Goal: Transaction & Acquisition: Subscribe to service/newsletter

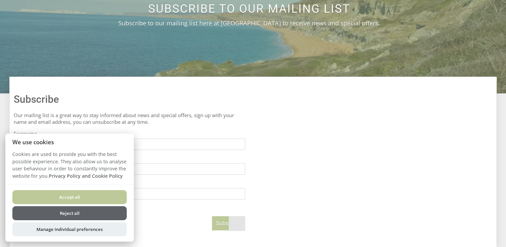
scroll to position [178, 0]
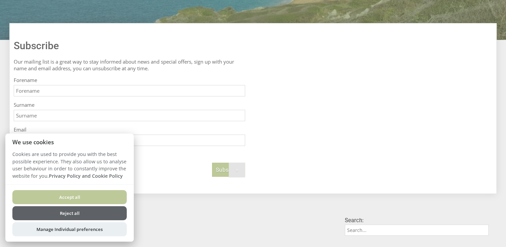
click at [100, 195] on button "Accept all" at bounding box center [69, 197] width 114 height 14
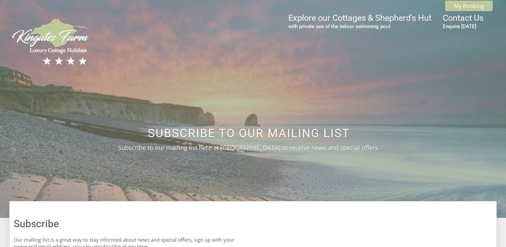
scroll to position [178, 0]
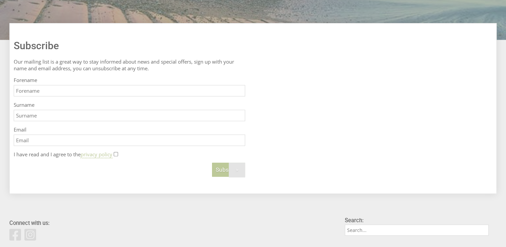
click at [75, 93] on input "Forename" at bounding box center [130, 90] width 232 height 11
type input "[PERSON_NAME]"
type input "[EMAIL_ADDRESS][DOMAIN_NAME]"
click at [118, 156] on input "I have read and I agree to the privacy policy" at bounding box center [116, 154] width 4 height 4
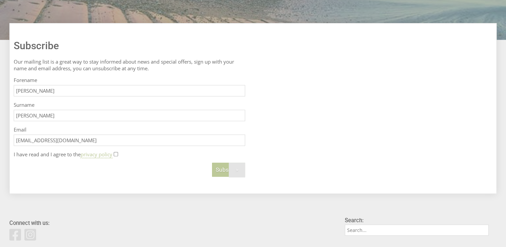
checkbox input "true"
click at [227, 171] on span "Subscribe" at bounding box center [229, 169] width 26 height 7
